Goal: Information Seeking & Learning: Learn about a topic

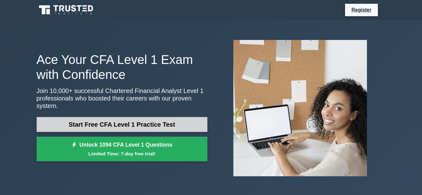
click at [136, 119] on link "Start Free CFA Level 1 Practice Test" at bounding box center [122, 124] width 171 height 15
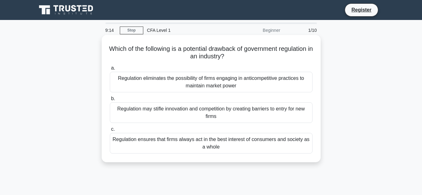
click at [178, 144] on div "Regulation ensures that firms always act in the best interest of consumers and …" at bounding box center [211, 143] width 203 height 21
click at [110, 132] on input "c. Regulation ensures that firms always act in the best interest of consumers a…" at bounding box center [110, 130] width 0 height 4
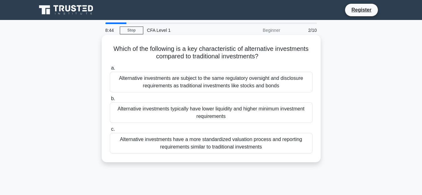
click at [188, 143] on div "Alternative investments have a more standardized valuation process and reportin…" at bounding box center [211, 143] width 203 height 21
click at [110, 132] on input "c. Alternative investments have a more standardized valuation process and repor…" at bounding box center [110, 130] width 0 height 4
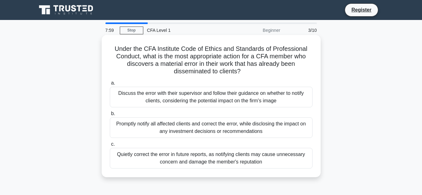
click at [200, 97] on div "Discuss the error with their supervisor and follow their guidance on whether to…" at bounding box center [211, 97] width 203 height 21
click at [110, 85] on input "a. Discuss the error with their supervisor and follow their guidance on whether…" at bounding box center [110, 83] width 0 height 4
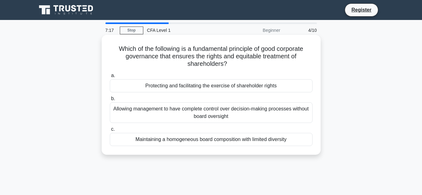
click at [220, 90] on div "Protecting and facilitating the exercise of shareholder rights" at bounding box center [211, 85] width 203 height 13
click at [110, 78] on input "a. Protecting and facilitating the exercise of shareholder rights" at bounding box center [110, 76] width 0 height 4
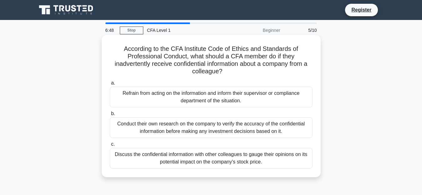
click at [256, 102] on div "Refrain from acting on the information and inform their supervisor or complianc…" at bounding box center [211, 97] width 203 height 21
click at [110, 85] on input "a. [PERSON_NAME] from acting on the information and inform their supervisor or …" at bounding box center [110, 83] width 0 height 4
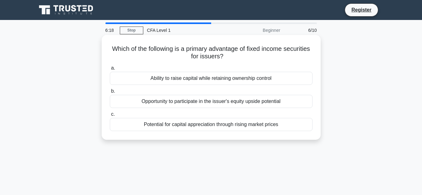
click at [229, 127] on div "Potential for capital appreciation through rising market prices" at bounding box center [211, 124] width 203 height 13
click at [110, 117] on input "c. Potential for capital appreciation through rising market prices" at bounding box center [110, 115] width 0 height 4
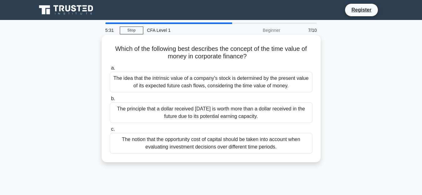
click at [248, 86] on div "The idea that the intrinsic value of a company's stock is determined by the pre…" at bounding box center [211, 82] width 203 height 21
click at [110, 70] on input "a. The idea that the intrinsic value of a company's stock is determined by the …" at bounding box center [110, 68] width 0 height 4
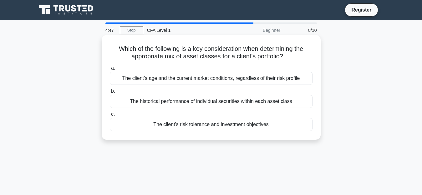
click at [213, 124] on div "The client's risk tolerance and investment objectives" at bounding box center [211, 124] width 203 height 13
click at [110, 117] on input "c. The client's risk tolerance and investment objectives" at bounding box center [110, 115] width 0 height 4
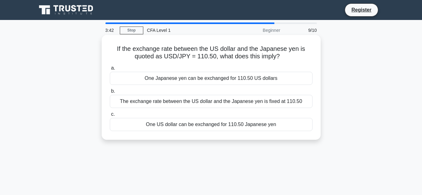
click at [265, 102] on div "The exchange rate between the US dollar and the Japanese yen is fixed at 110.50" at bounding box center [211, 101] width 203 height 13
click at [110, 93] on input "b. The exchange rate between the US dollar and the Japanese yen is fixed at 110…" at bounding box center [110, 91] width 0 height 4
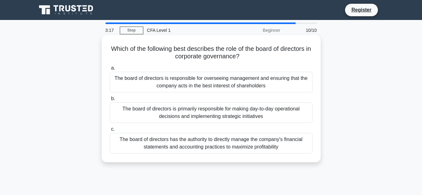
click at [215, 87] on div "The board of directors is responsible for overseeing management and ensuring th…" at bounding box center [211, 82] width 203 height 21
click at [110, 70] on input "a. The board of directors is responsible for overseeing management and ensuring…" at bounding box center [110, 68] width 0 height 4
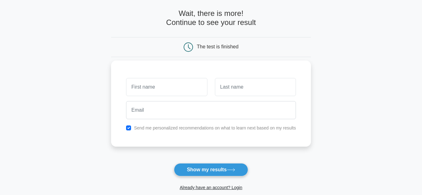
scroll to position [27, 0]
click at [158, 88] on input "text" at bounding box center [166, 87] width 81 height 18
type input "NAVEEN"
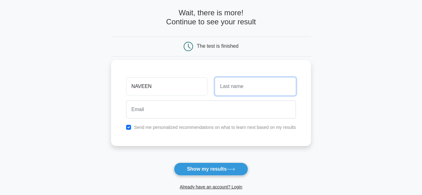
click at [226, 88] on input "text" at bounding box center [255, 87] width 81 height 18
type input "GAJJAM"
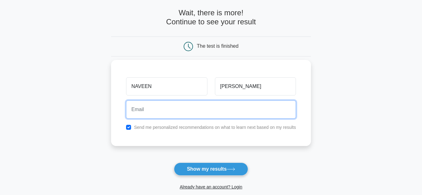
click at [191, 101] on input "email" at bounding box center [211, 110] width 170 height 18
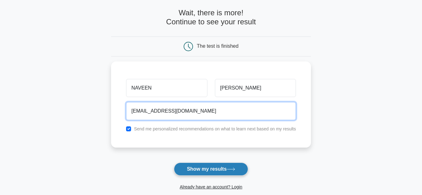
type input "NAVEENGAJJAMS@GMAIL.COM"
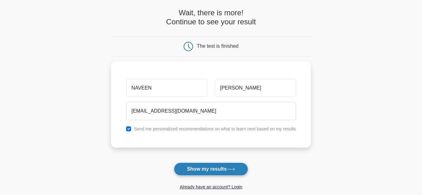
click at [206, 168] on button "Show my results" at bounding box center [211, 169] width 74 height 13
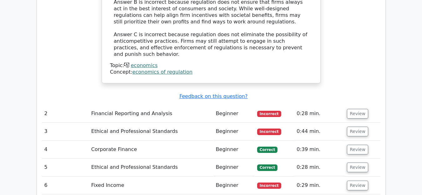
scroll to position [714, 0]
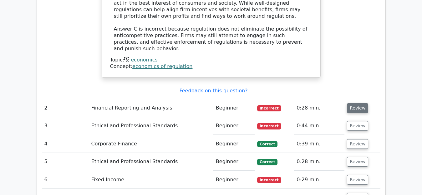
click at [357, 103] on button "Review" at bounding box center [357, 108] width 21 height 10
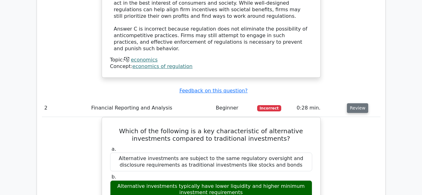
click at [357, 103] on button "Review" at bounding box center [357, 108] width 21 height 10
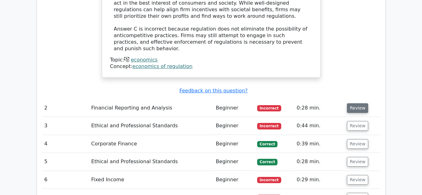
click at [357, 103] on button "Review" at bounding box center [357, 108] width 21 height 10
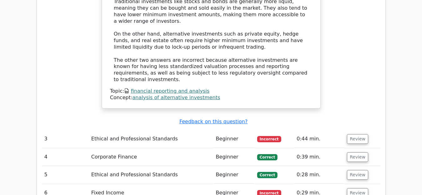
scroll to position [990, 0]
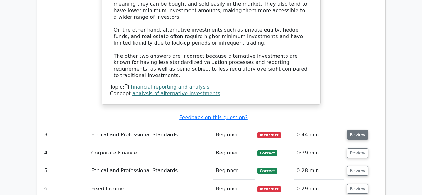
click at [358, 130] on button "Review" at bounding box center [357, 135] width 21 height 10
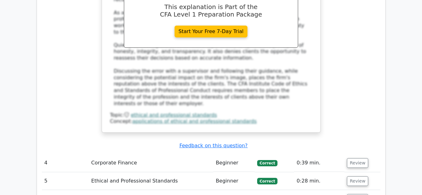
scroll to position [1308, 0]
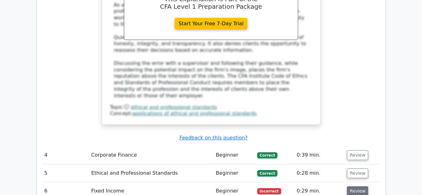
click at [359, 187] on button "Review" at bounding box center [357, 192] width 21 height 10
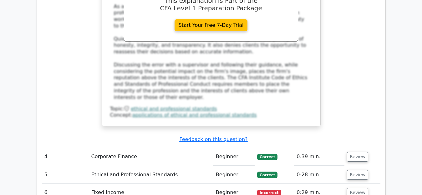
scroll to position [1342, 0]
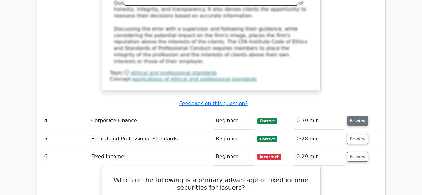
click at [354, 116] on button "Review" at bounding box center [357, 121] width 21 height 10
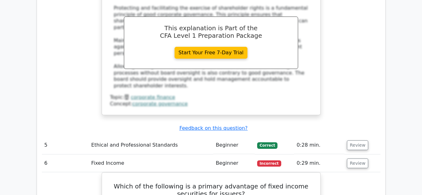
scroll to position [1562, 0]
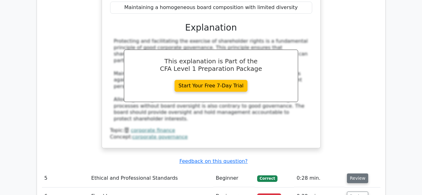
click at [353, 174] on button "Review" at bounding box center [357, 179] width 21 height 10
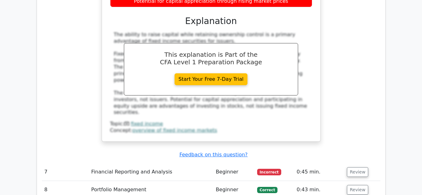
scroll to position [2183, 0]
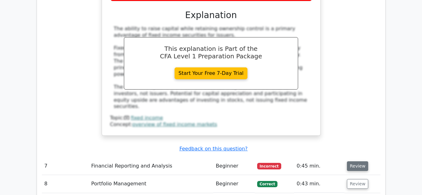
click at [358, 162] on button "Review" at bounding box center [357, 167] width 21 height 10
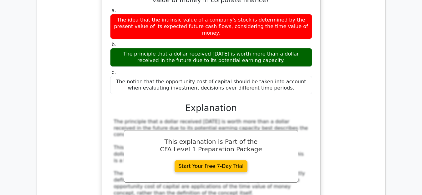
scroll to position [2396, 0]
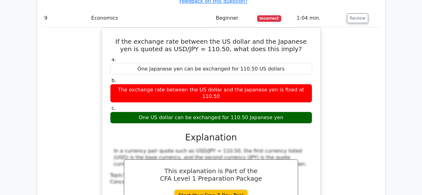
scroll to position [2914, 0]
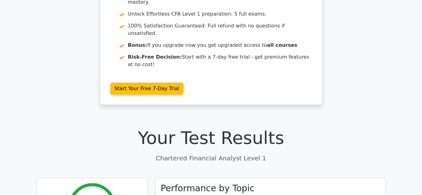
scroll to position [0, 0]
